Goal: Navigation & Orientation: Go to known website

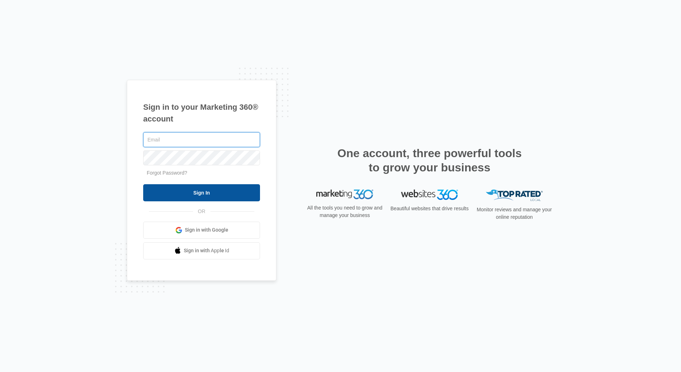
type input "[EMAIL_ADDRESS][DOMAIN_NAME]"
click at [204, 189] on input "Sign In" at bounding box center [201, 192] width 117 height 17
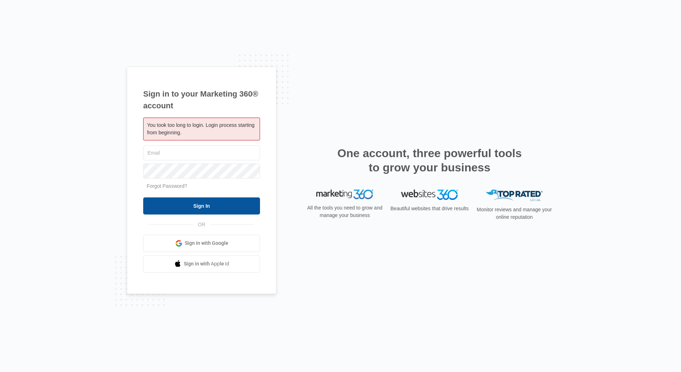
type input "[EMAIL_ADDRESS][DOMAIN_NAME]"
click at [189, 202] on input "Sign In" at bounding box center [201, 205] width 117 height 17
